Goal: Transaction & Acquisition: Purchase product/service

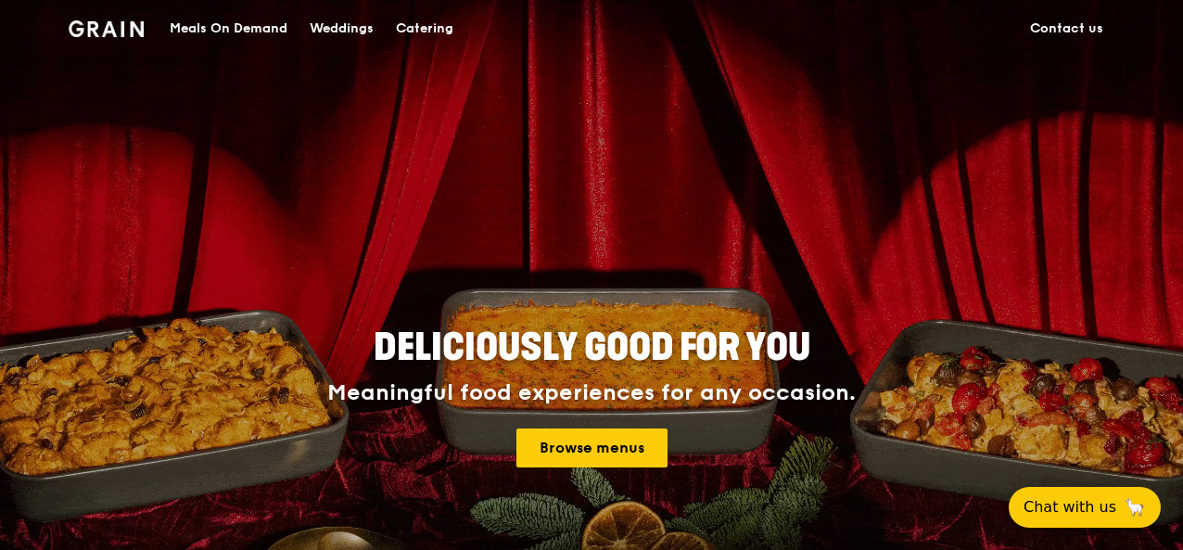
click at [263, 23] on div "Meals On Demand" at bounding box center [229, 29] width 118 height 56
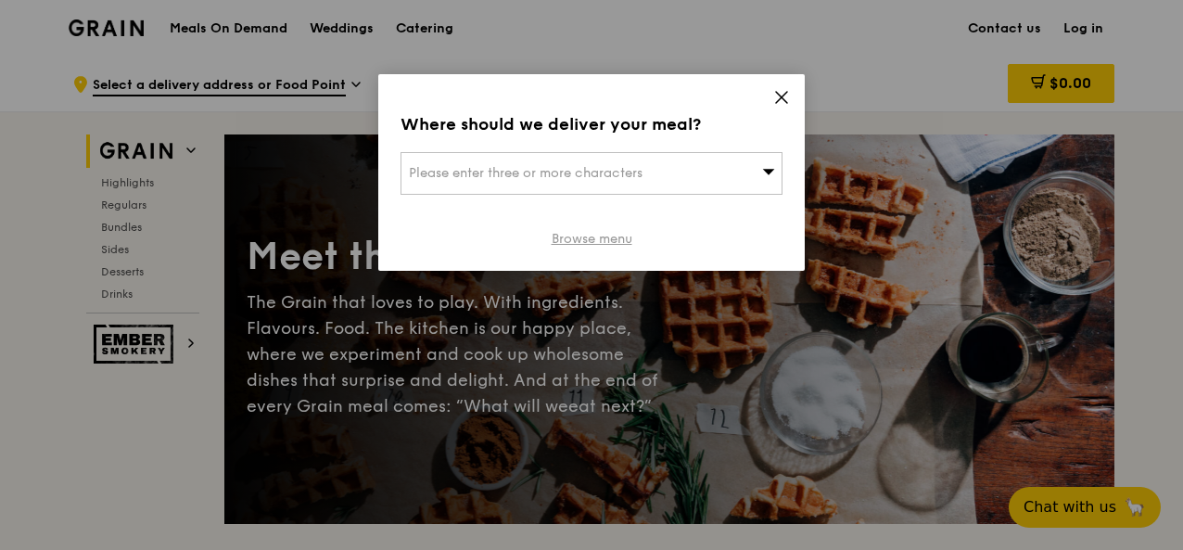
click at [580, 232] on link "Browse menu" at bounding box center [591, 239] width 81 height 19
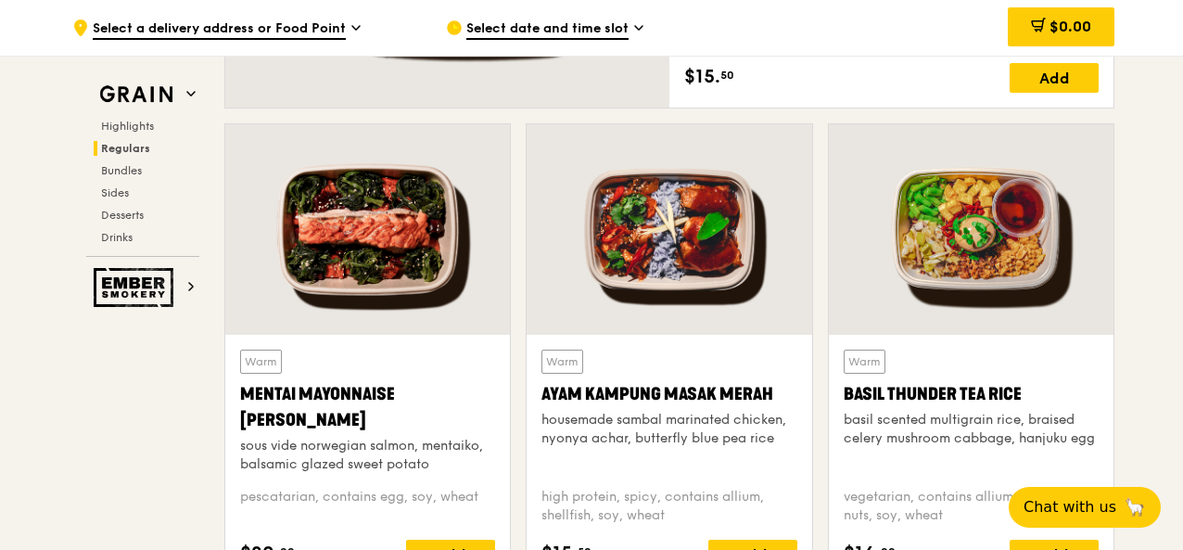
scroll to position [1668, 0]
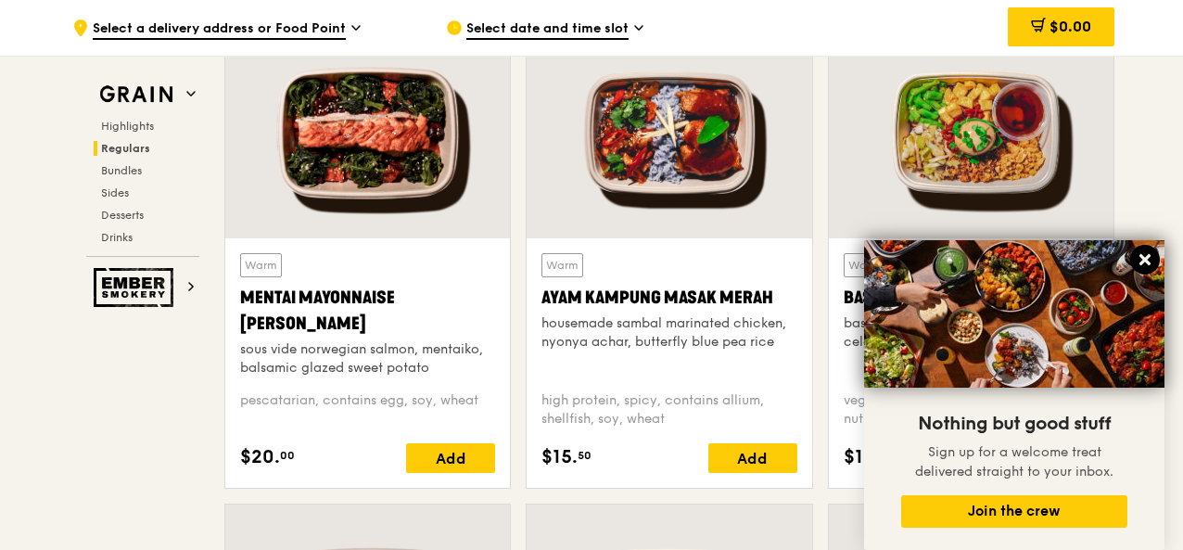
click at [1152, 259] on icon at bounding box center [1144, 259] width 17 height 17
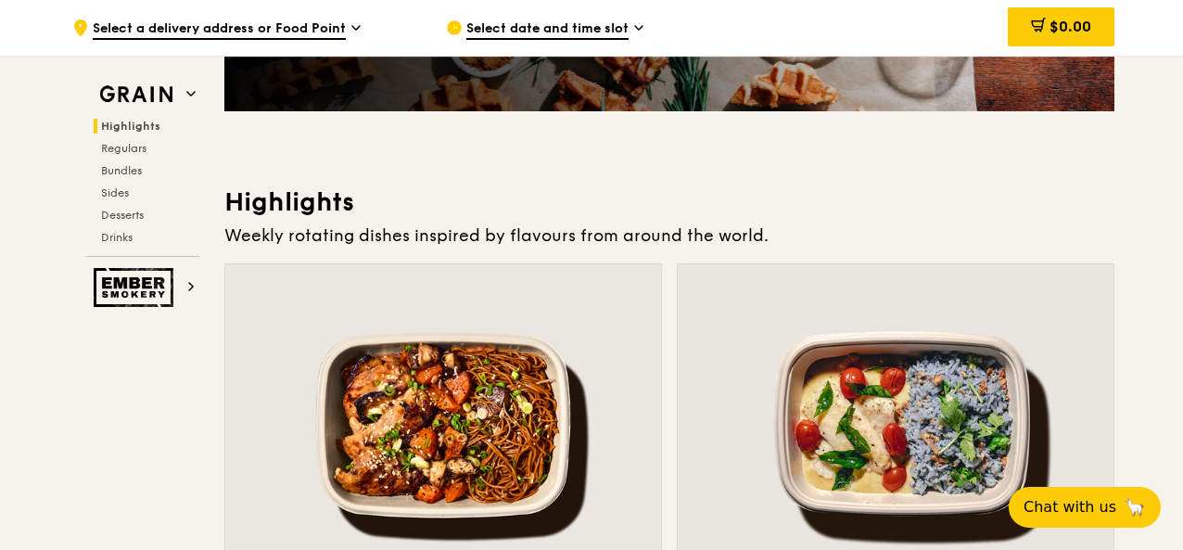
scroll to position [371, 0]
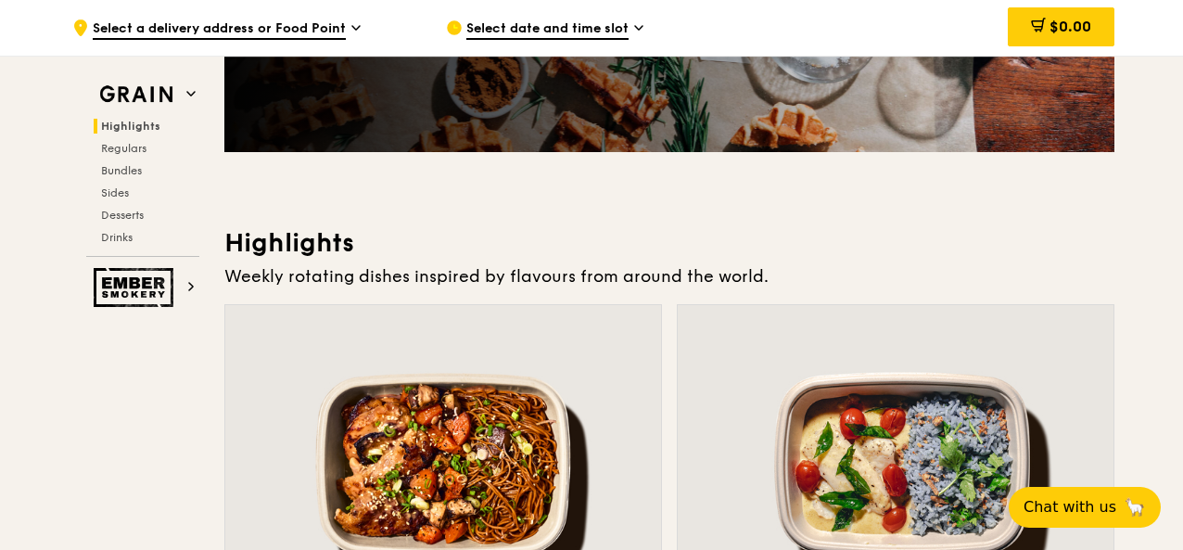
click at [927, 403] on div at bounding box center [895, 466] width 436 height 322
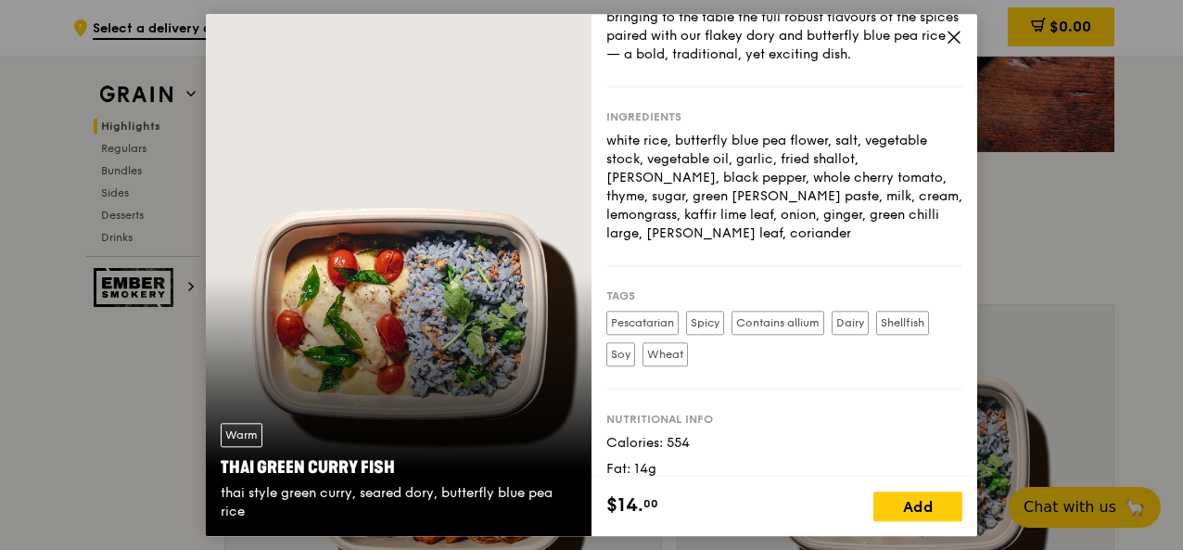
scroll to position [169, 0]
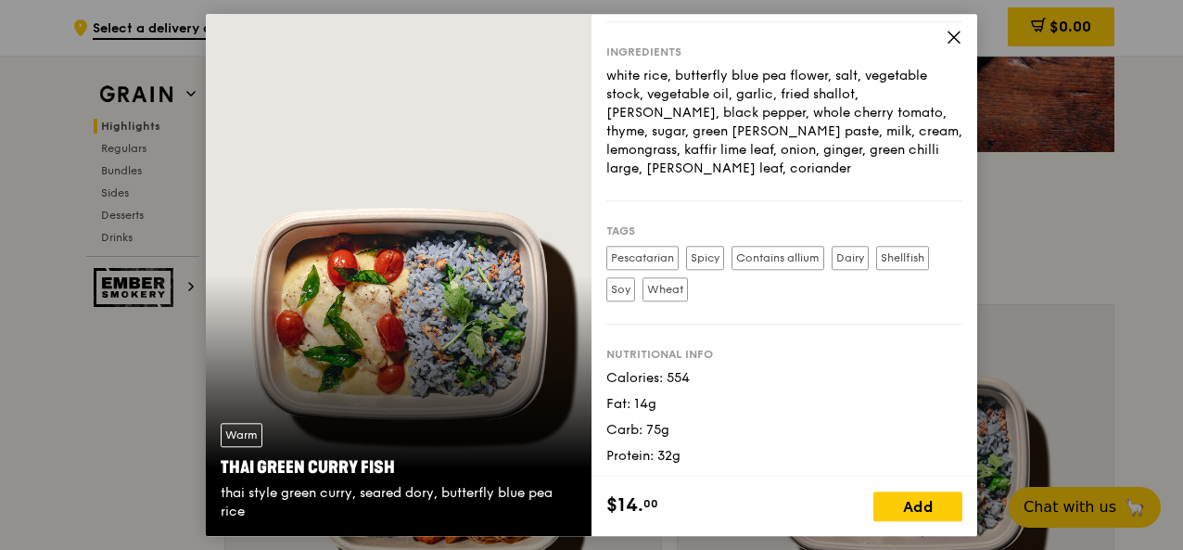
click at [956, 32] on icon at bounding box center [953, 37] width 17 height 17
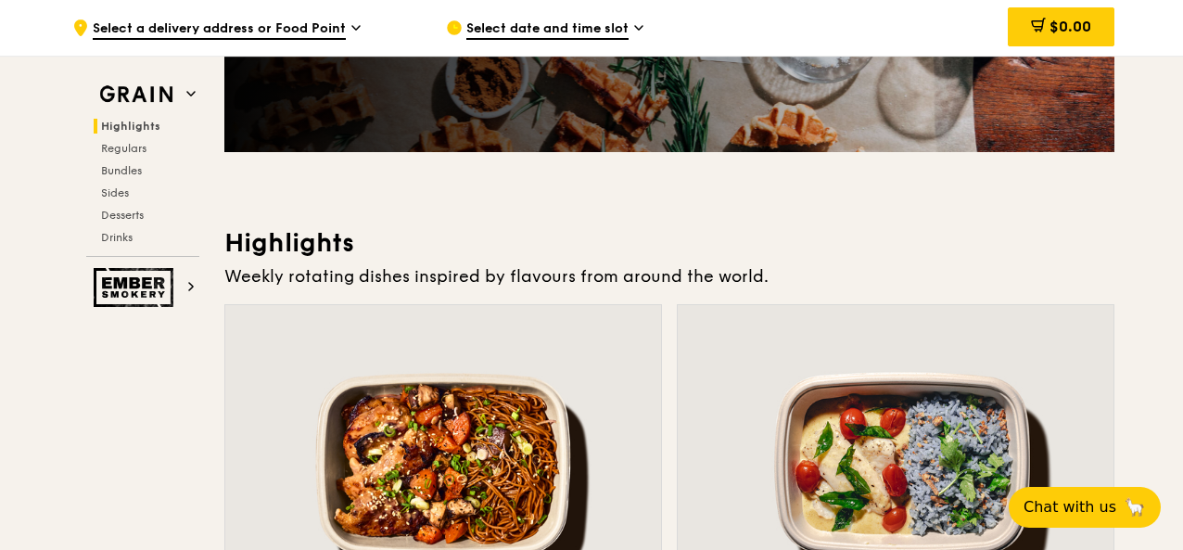
click at [461, 411] on div at bounding box center [443, 466] width 436 height 322
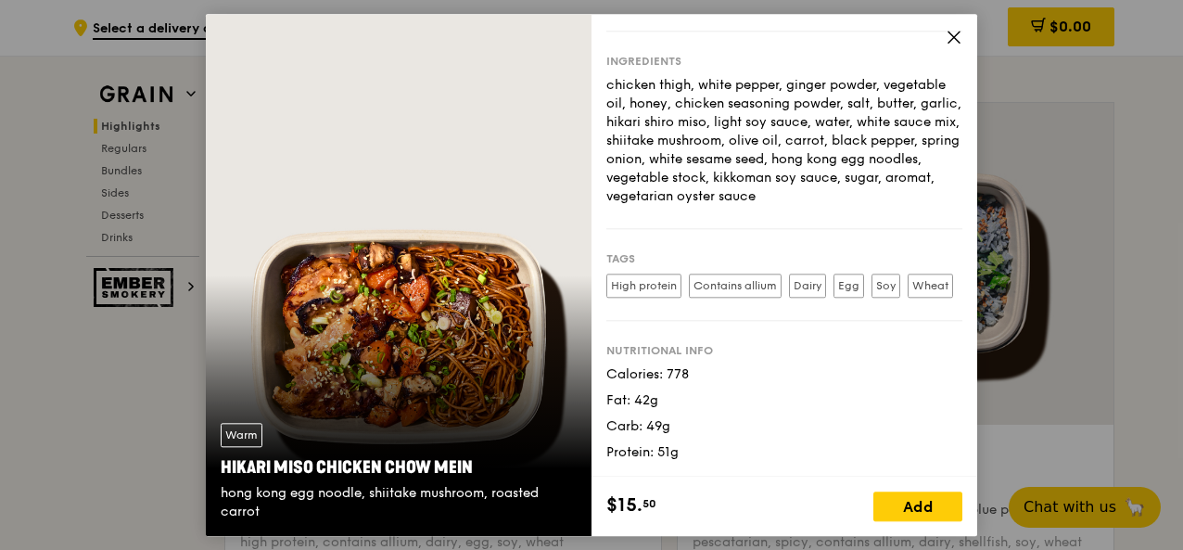
scroll to position [649, 0]
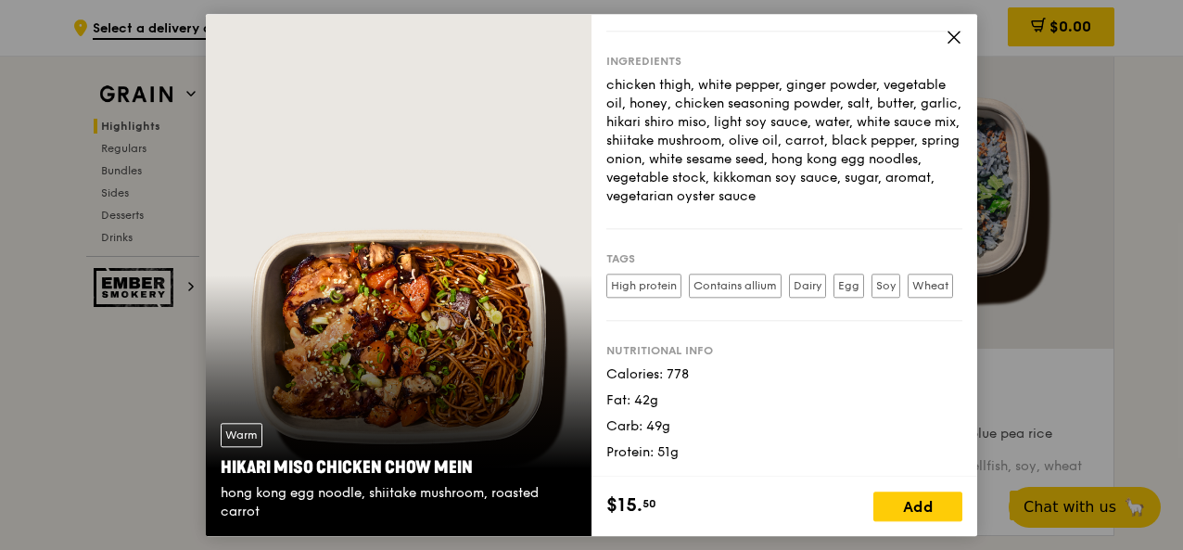
click at [951, 30] on icon at bounding box center [953, 37] width 17 height 17
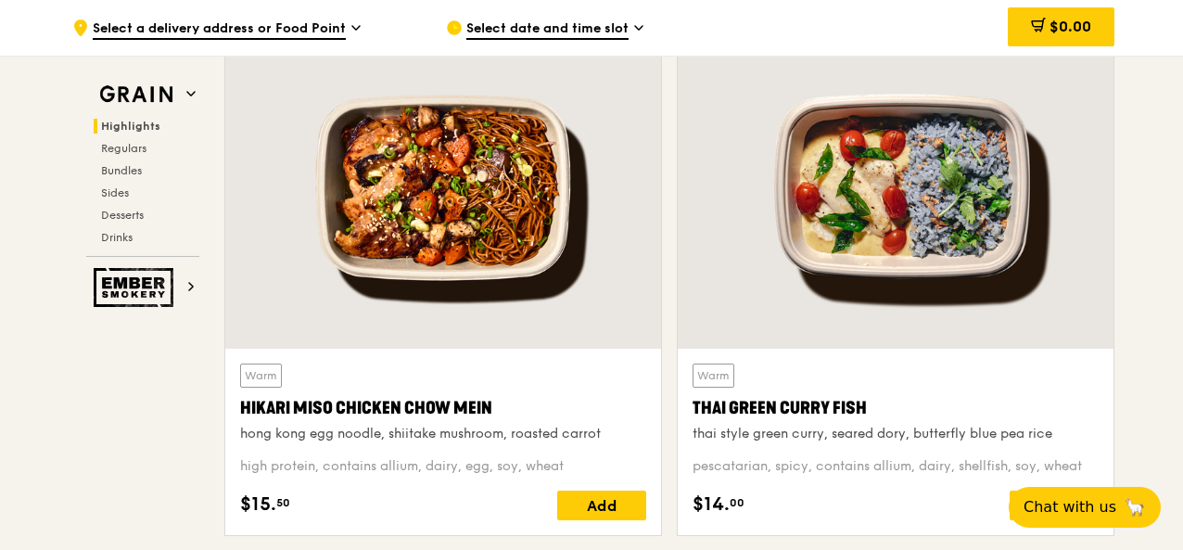
click at [882, 200] on div at bounding box center [895, 188] width 436 height 322
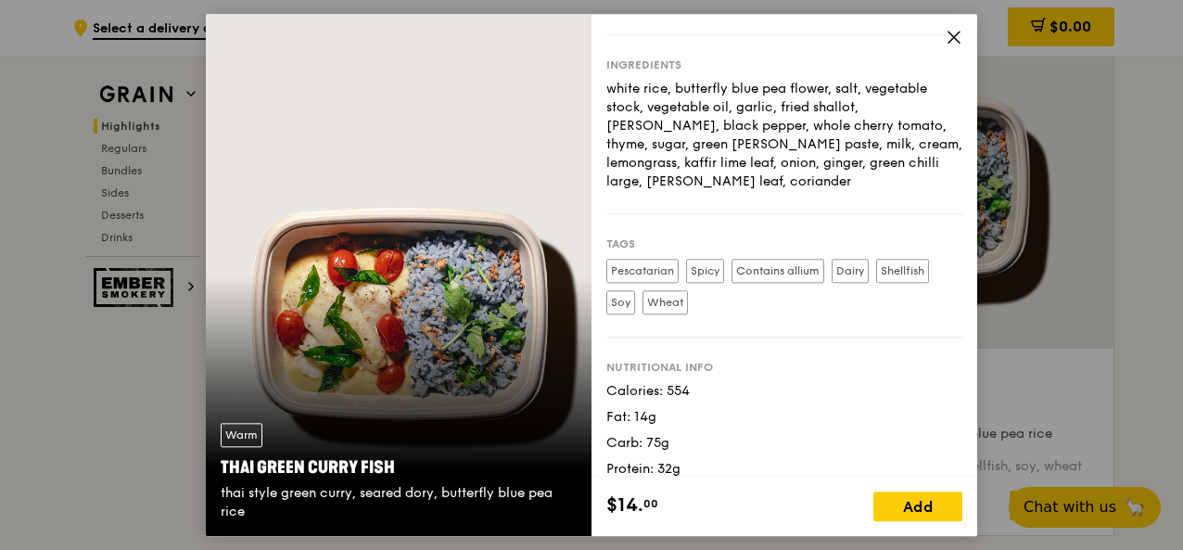
scroll to position [169, 0]
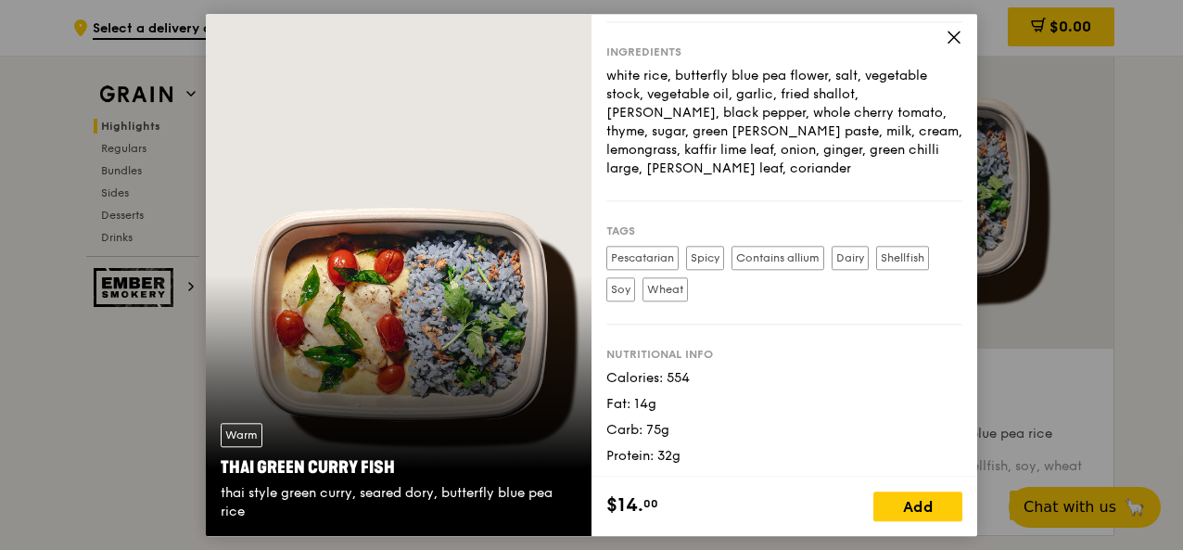
click at [952, 37] on icon at bounding box center [953, 37] width 17 height 17
